Goal: Task Accomplishment & Management: Use online tool/utility

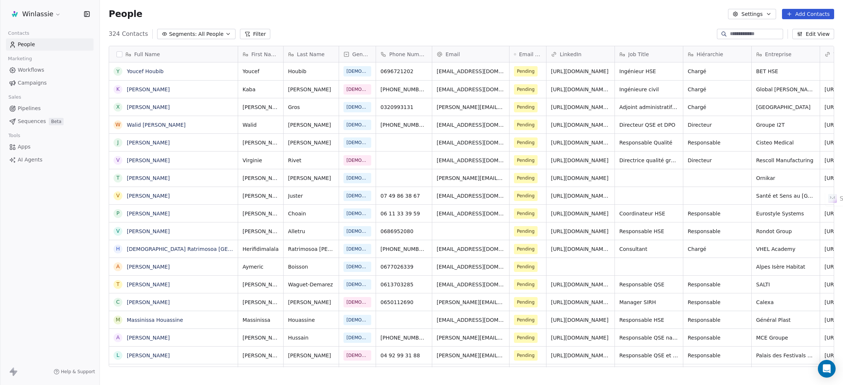
scroll to position [330, 734]
click at [302, 9] on div "People Settings Add Contacts" at bounding box center [471, 14] width 725 height 10
click at [27, 14] on html "Winlassie Contacts People Marketing Workflows Campaigns Sales Pipelines Sequenc…" at bounding box center [421, 220] width 843 height 440
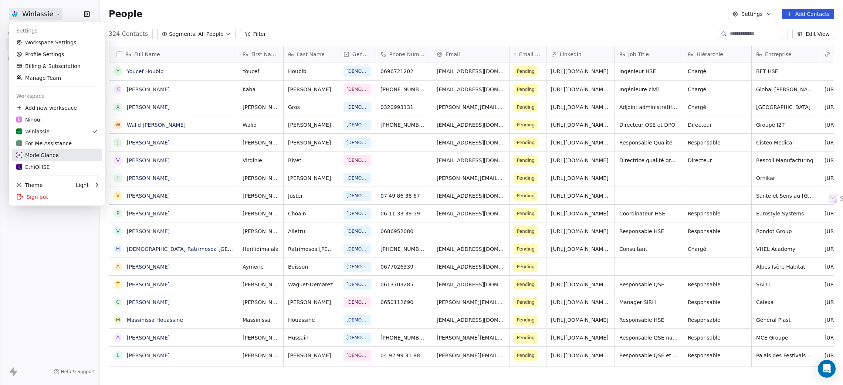
click at [45, 152] on div "ModelGlance" at bounding box center [37, 155] width 42 height 7
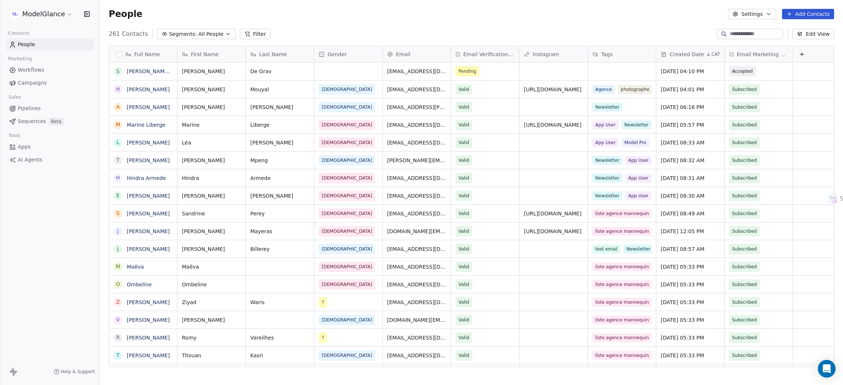
scroll to position [330, 734]
click at [406, 19] on div "People Settings Add Contacts" at bounding box center [471, 14] width 725 height 10
click at [465, 21] on div "People Settings Add Contacts" at bounding box center [471, 14] width 743 height 28
click at [611, 71] on div "grid" at bounding box center [622, 71] width 68 height 18
click at [608, 71] on div "grid" at bounding box center [622, 71] width 68 height 18
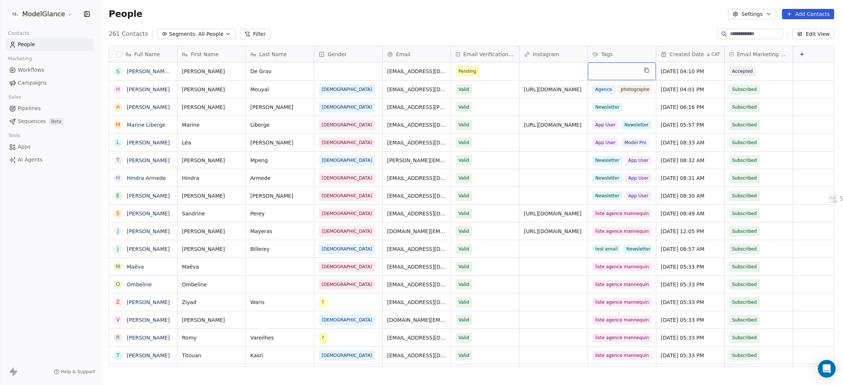
click at [608, 71] on div "grid" at bounding box center [622, 71] width 68 height 18
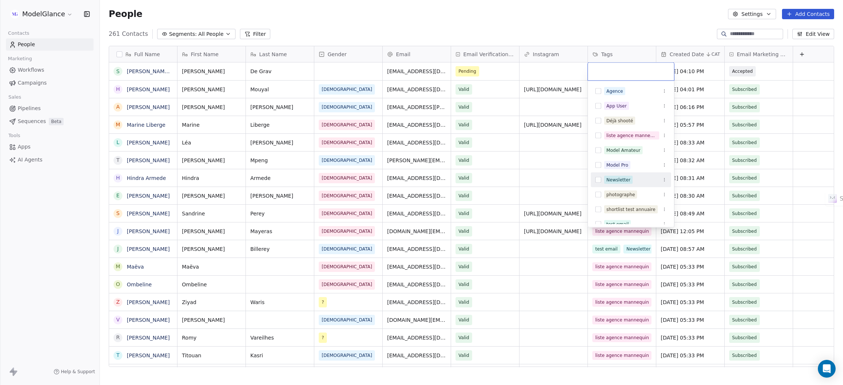
click at [621, 178] on div "Newsletter" at bounding box center [618, 180] width 24 height 7
click at [598, 21] on html "ModelGlance Contacts People Marketing Workflows Campaigns Sales Pipelines Seque…" at bounding box center [421, 220] width 843 height 440
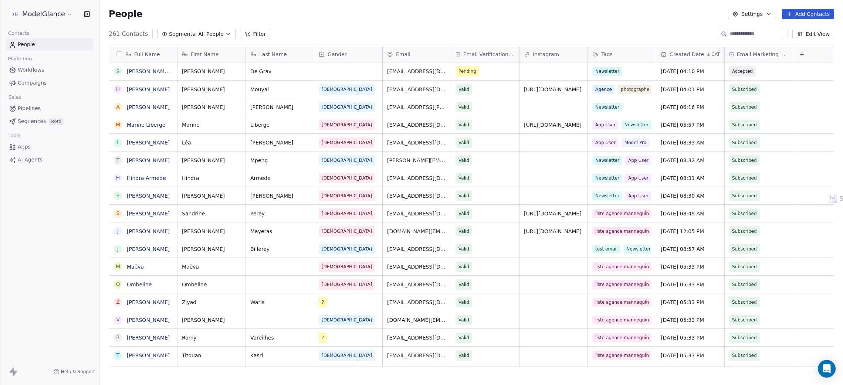
click at [395, 19] on div "People Settings Add Contacts" at bounding box center [471, 14] width 725 height 10
click at [344, 19] on div "People Settings Add Contacts" at bounding box center [471, 14] width 725 height 10
click at [287, 20] on div "People Settings Add Contacts" at bounding box center [471, 14] width 743 height 28
click at [555, 20] on div "People Settings Add Contacts" at bounding box center [471, 14] width 743 height 28
drag, startPoint x: 491, startPoint y: 18, endPoint x: 470, endPoint y: 17, distance: 21.1
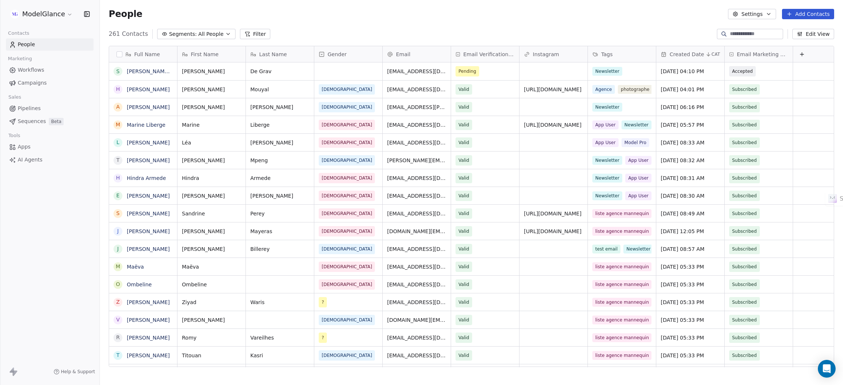
click at [490, 18] on div "People Settings Add Contacts" at bounding box center [471, 14] width 725 height 10
drag, startPoint x: 406, startPoint y: 23, endPoint x: 347, endPoint y: 17, distance: 59.1
click at [401, 20] on div "People Settings Add Contacts" at bounding box center [471, 14] width 743 height 28
click at [347, 16] on div "People Settings Add Contacts" at bounding box center [471, 14] width 725 height 10
click at [290, 11] on div "People Settings Add Contacts" at bounding box center [471, 14] width 725 height 10
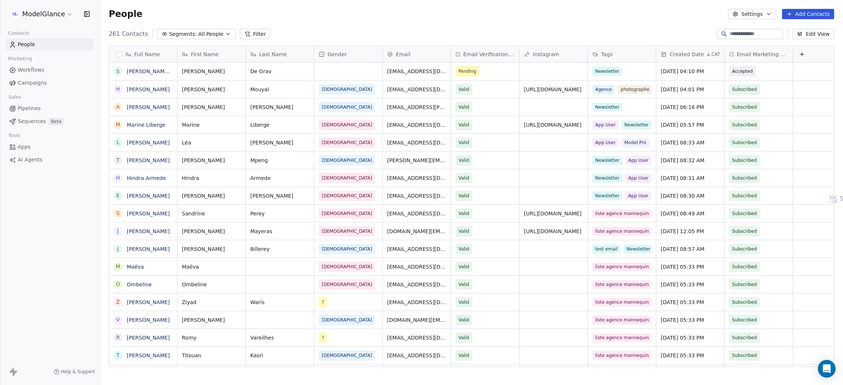
click at [290, 11] on div "People Settings Add Contacts" at bounding box center [471, 14] width 725 height 10
click at [407, 16] on div "People Settings Add Contacts" at bounding box center [471, 14] width 725 height 10
click at [342, 15] on div "People Settings Add Contacts" at bounding box center [471, 14] width 725 height 10
click at [402, 15] on div "People Settings Add Contacts" at bounding box center [471, 14] width 725 height 10
click at [31, 69] on span "Workflows" at bounding box center [31, 70] width 27 height 8
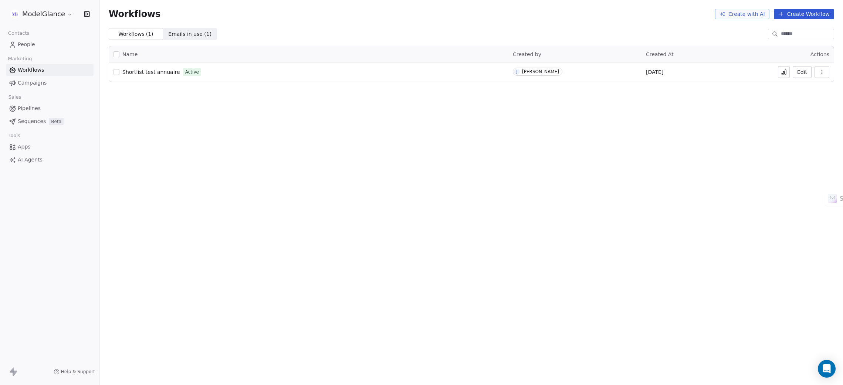
click at [38, 81] on span "Campaigns" at bounding box center [32, 83] width 29 height 8
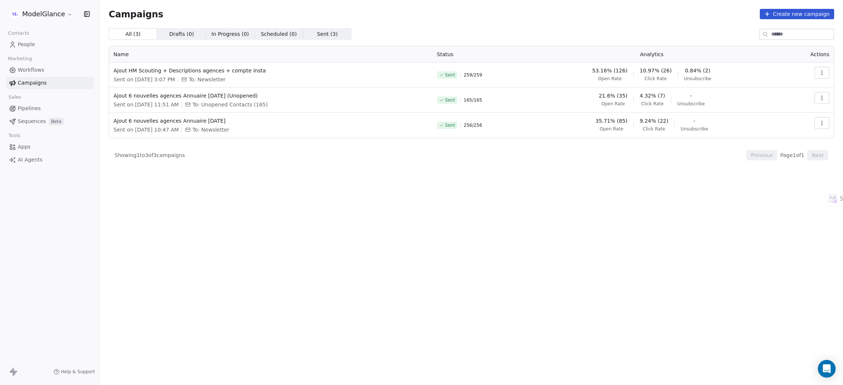
click at [32, 44] on span "People" at bounding box center [26, 45] width 17 height 8
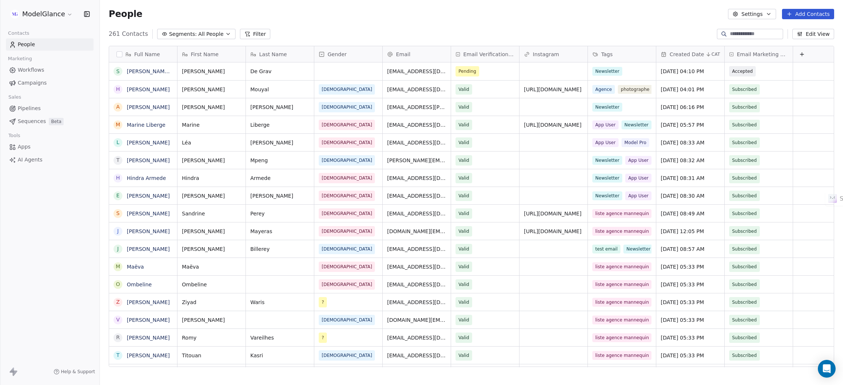
scroll to position [330, 734]
click at [405, 21] on div "People Settings Add Contacts" at bounding box center [471, 14] width 743 height 28
click at [147, 72] on link "[PERSON_NAME] De Grav" at bounding box center [160, 71] width 66 height 6
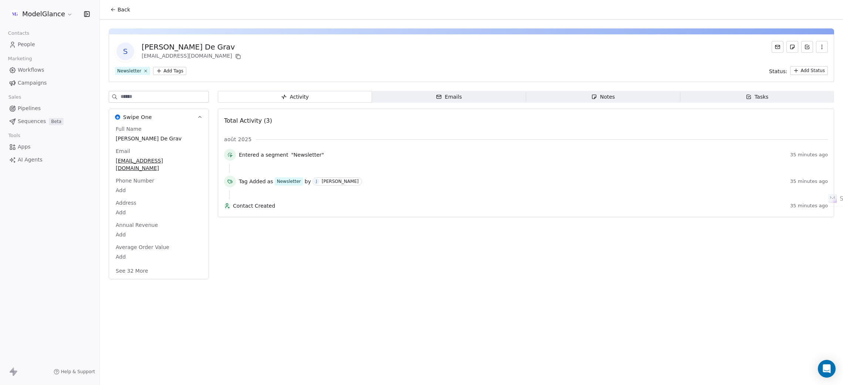
click at [22, 43] on span "People" at bounding box center [26, 45] width 17 height 8
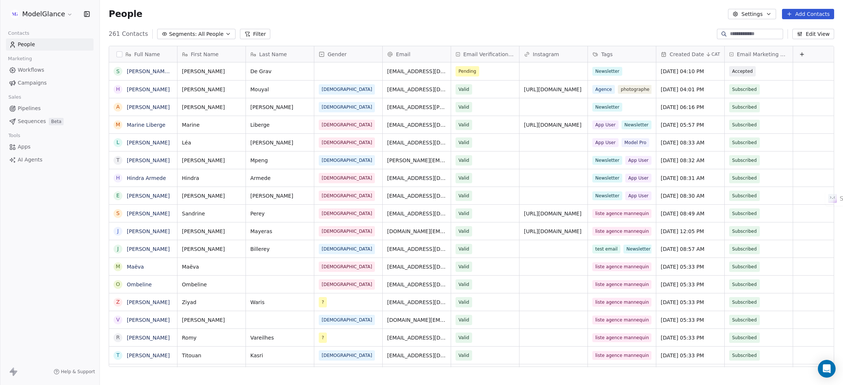
scroll to position [330, 734]
click at [440, 11] on div "People Settings Add Contacts" at bounding box center [471, 14] width 725 height 10
click at [550, 18] on div "People Settings Add Contacts" at bounding box center [471, 14] width 725 height 10
click at [549, 15] on div "People Settings Add Contacts" at bounding box center [471, 14] width 725 height 10
click at [548, 15] on div "People Settings Add Contacts" at bounding box center [471, 14] width 725 height 10
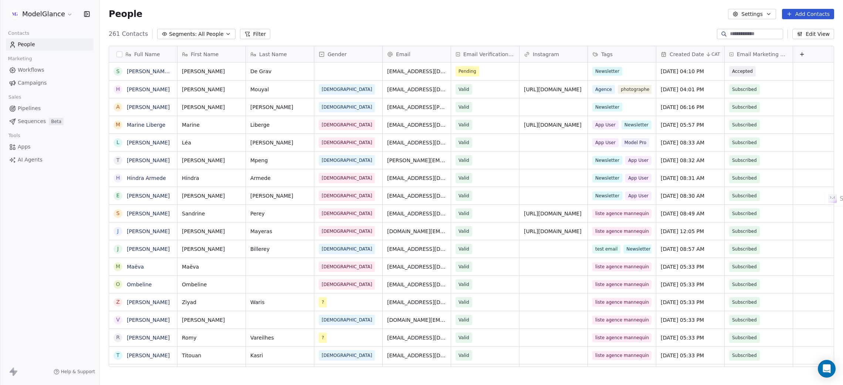
click at [548, 17] on div "People Settings Add Contacts" at bounding box center [471, 14] width 725 height 10
click at [413, 14] on div "People Settings Add Contacts" at bounding box center [471, 14] width 725 height 10
click at [412, 13] on div "People Settings Add Contacts" at bounding box center [471, 14] width 725 height 10
click at [27, 12] on html "ModelGlance Contacts People Marketing Workflows Campaigns Sales Pipelines Seque…" at bounding box center [421, 220] width 843 height 440
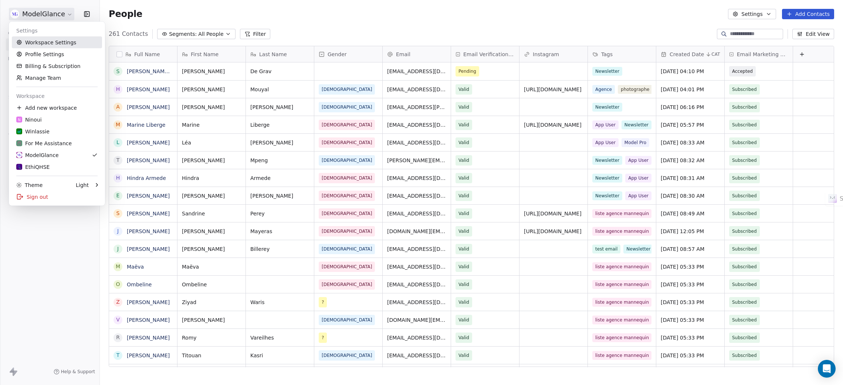
click at [51, 43] on link "Workspace Settings" at bounding box center [57, 43] width 90 height 12
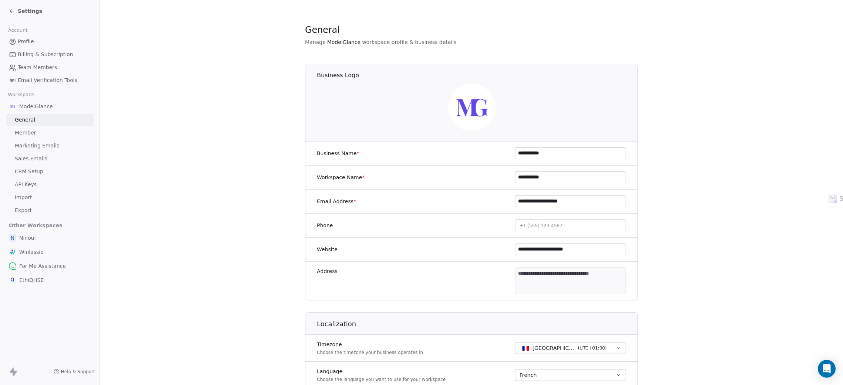
click at [25, 182] on span "API Keys" at bounding box center [26, 185] width 22 height 8
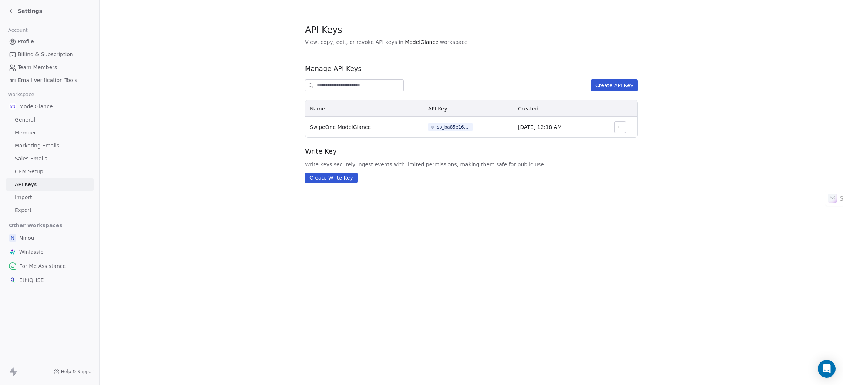
click at [14, 9] on icon at bounding box center [12, 11] width 6 height 6
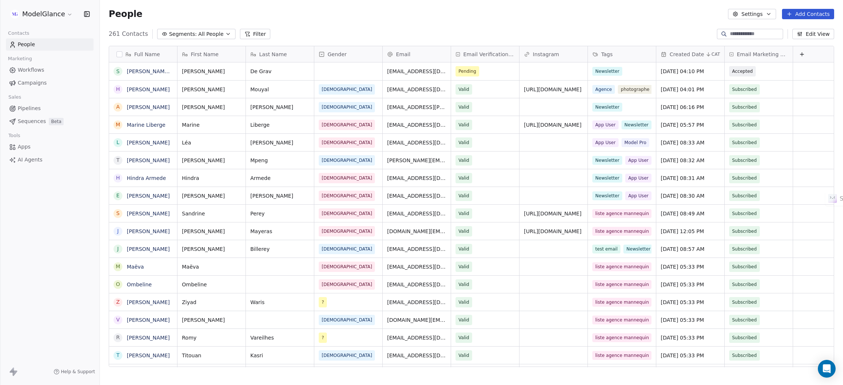
scroll to position [330, 734]
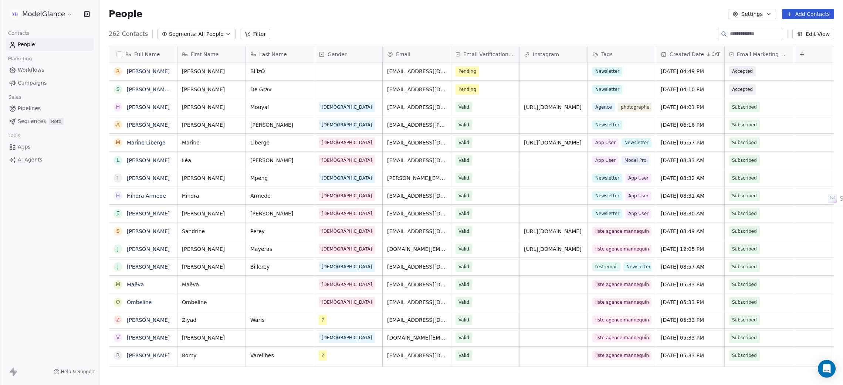
click at [120, 53] on button "button" at bounding box center [119, 54] width 6 height 6
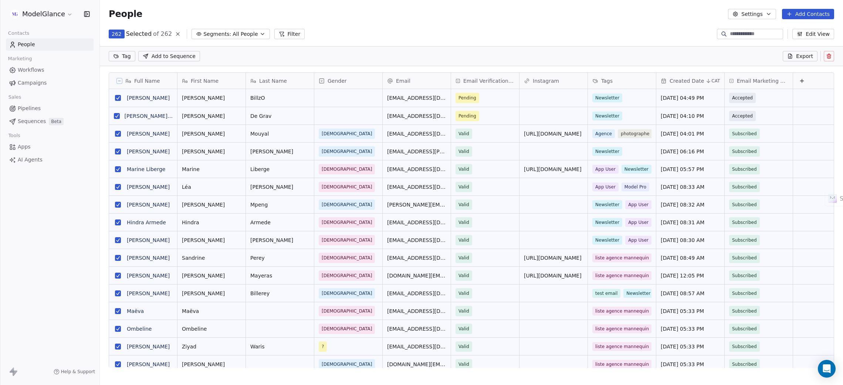
scroll to position [305, 734]
click at [113, 34] on span "262" at bounding box center [117, 33] width 10 height 7
click at [132, 99] on link "[PERSON_NAME]" at bounding box center [148, 98] width 43 height 6
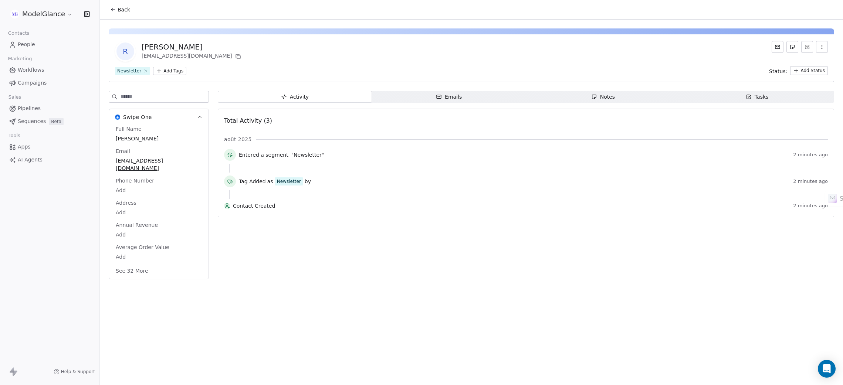
click at [820, 47] on icon "button" at bounding box center [821, 47] width 6 height 6
click at [803, 64] on div "Delete" at bounding box center [811, 63] width 50 height 12
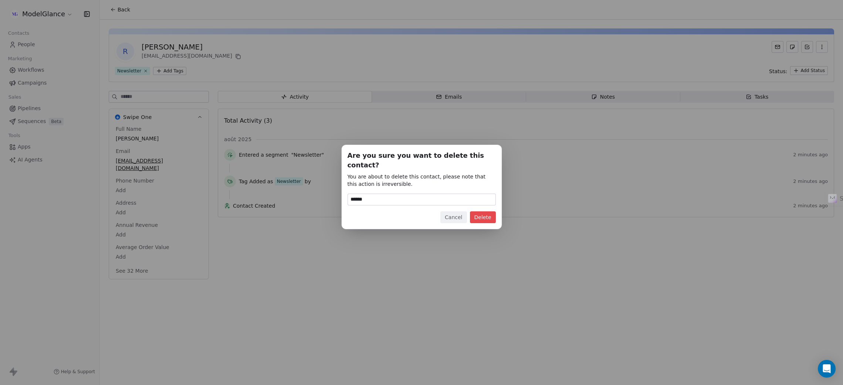
type input "******"
click at [483, 214] on button "Delete" at bounding box center [483, 217] width 26 height 12
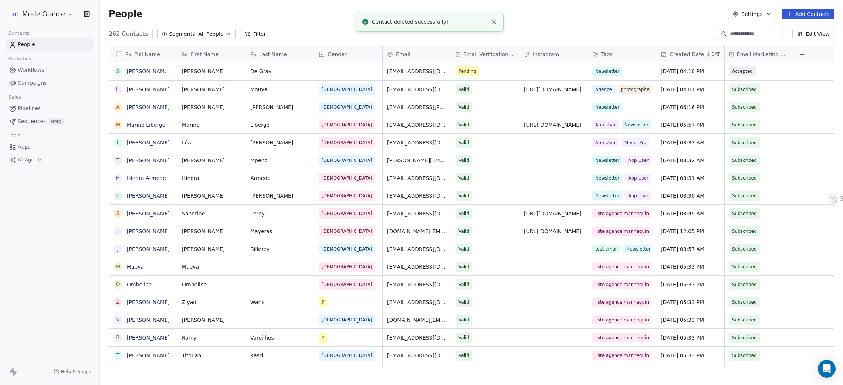
scroll to position [330, 734]
click at [528, 20] on div "People Settings Add Contacts" at bounding box center [471, 14] width 743 height 28
click at [576, 23] on div "People Settings Add Contacts" at bounding box center [471, 14] width 743 height 28
click at [494, 22] on line "Close toast" at bounding box center [493, 21] width 3 height 3
click at [341, 14] on div "People Settings Add Contacts" at bounding box center [471, 14] width 725 height 10
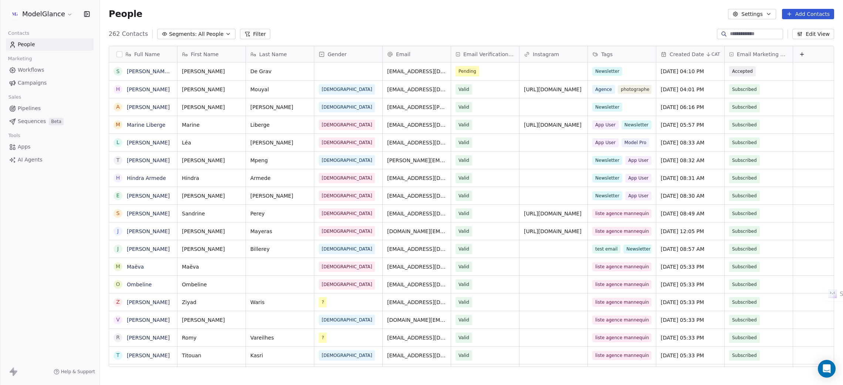
scroll to position [330, 734]
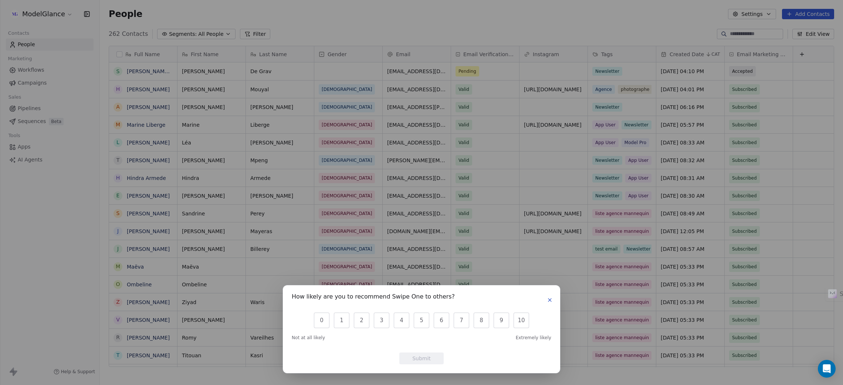
click at [545, 299] on button "button" at bounding box center [549, 300] width 9 height 9
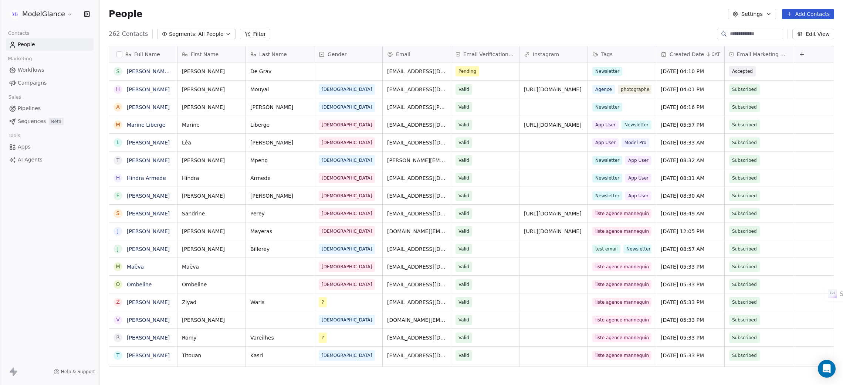
click at [347, 19] on div "People Settings Add Contacts" at bounding box center [471, 14] width 743 height 28
click at [444, 20] on div "People Settings Add Contacts" at bounding box center [471, 14] width 743 height 28
click at [355, 16] on div "People Settings Add Contacts" at bounding box center [471, 14] width 725 height 10
drag, startPoint x: 542, startPoint y: 17, endPoint x: 539, endPoint y: 15, distance: 4.1
click at [541, 16] on div "People Settings Add Contacts" at bounding box center [471, 14] width 725 height 10
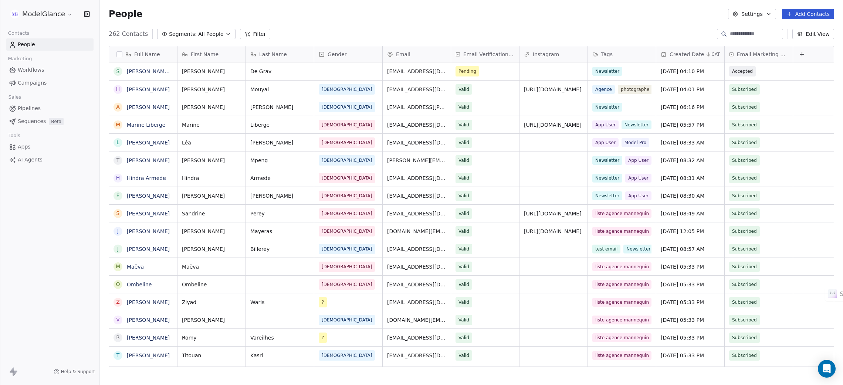
drag, startPoint x: 488, startPoint y: 21, endPoint x: 473, endPoint y: 19, distance: 15.3
click at [488, 21] on div "People Settings Add Contacts" at bounding box center [471, 14] width 743 height 28
drag, startPoint x: 416, startPoint y: 22, endPoint x: 330, endPoint y: 21, distance: 85.7
click at [401, 21] on div "People Settings Add Contacts" at bounding box center [471, 14] width 743 height 28
click at [333, 20] on div "People Settings Add Contacts" at bounding box center [471, 14] width 743 height 28
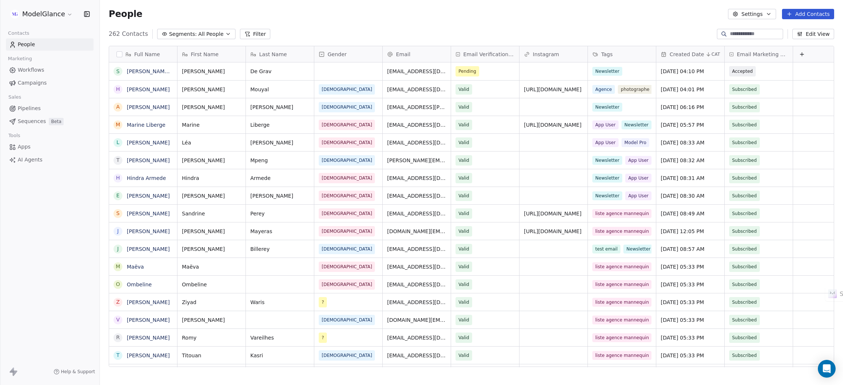
click at [360, 21] on div "People Settings Add Contacts" at bounding box center [471, 14] width 743 height 28
click at [34, 69] on span "Workflows" at bounding box center [31, 70] width 27 height 8
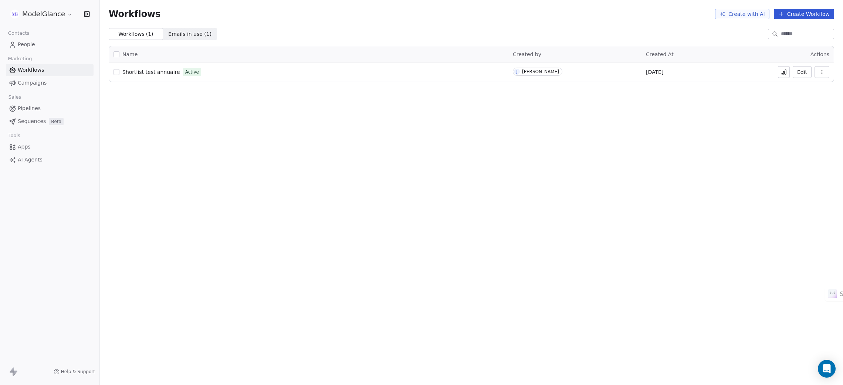
click at [350, 27] on div "Workflows Create with AI Create Workflow" at bounding box center [471, 14] width 743 height 28
click at [303, 23] on div "Workflows Create with AI Create Workflow" at bounding box center [471, 14] width 743 height 28
click at [804, 16] on button "Create Workflow" at bounding box center [803, 14] width 60 height 10
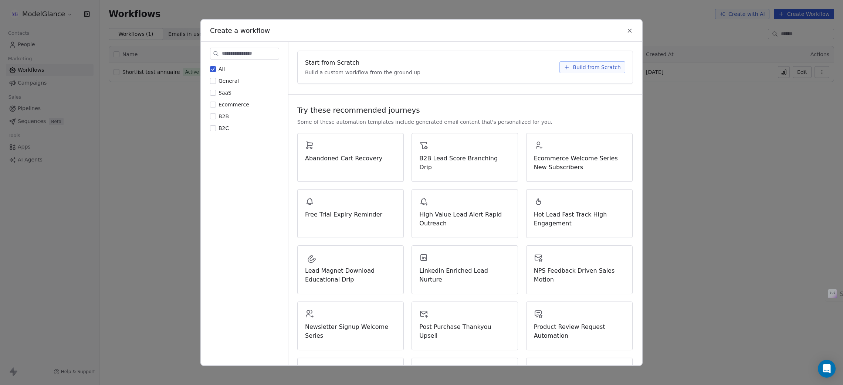
click at [214, 90] on button "SaaS" at bounding box center [213, 92] width 6 height 7
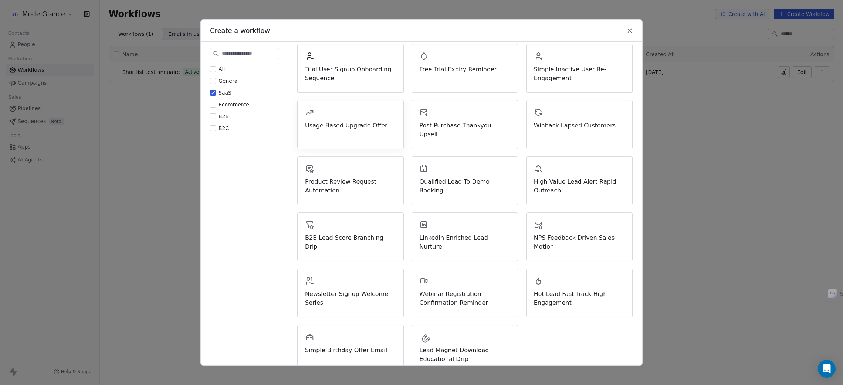
scroll to position [104, 0]
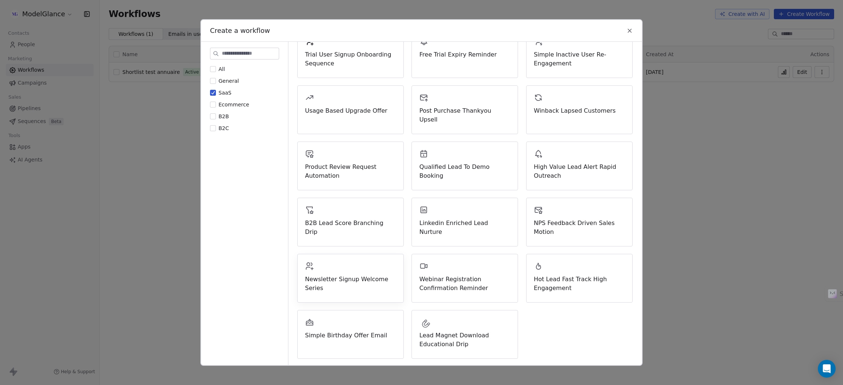
click at [348, 269] on div "Newsletter Signup Welcome Series" at bounding box center [350, 277] width 91 height 31
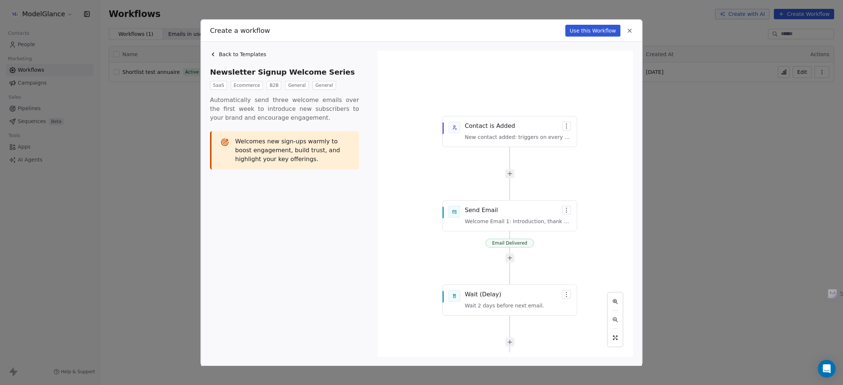
click at [482, 135] on div "Email Delivered Email Delivered Email Delivered Contact is Added New contact ad…" at bounding box center [505, 203] width 246 height 297
click at [602, 27] on button "Use this Workflow" at bounding box center [592, 31] width 55 height 12
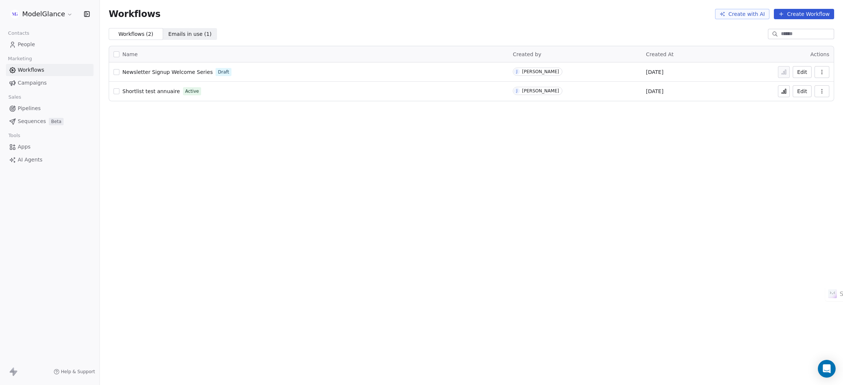
click at [174, 72] on span "Newsletter Signup Welcome Series" at bounding box center [167, 72] width 90 height 6
